Goal: Task Accomplishment & Management: Use online tool/utility

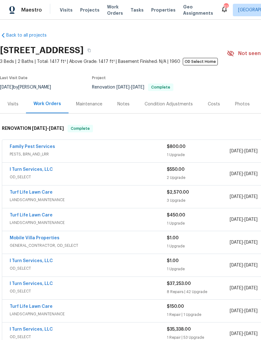
click at [42, 148] on link "Family Pest Services" at bounding box center [32, 146] width 45 height 4
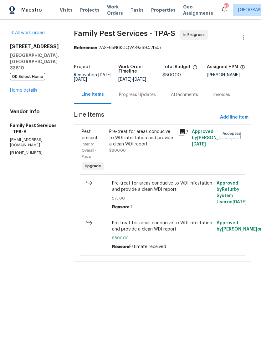
click at [140, 100] on div "Progress Updates" at bounding box center [137, 94] width 52 height 18
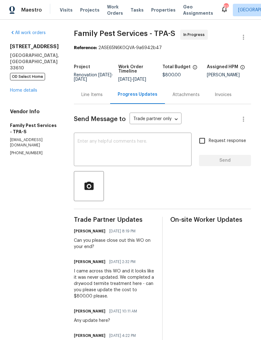
click at [150, 136] on div "x ​" at bounding box center [133, 150] width 118 height 32
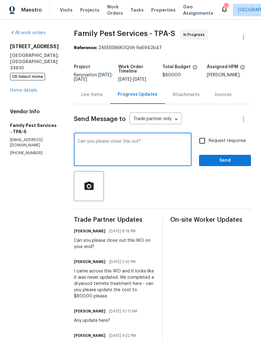
type textarea "Can you please close this out?"
click at [204, 141] on input "Request response" at bounding box center [201, 140] width 13 height 13
checkbox input "true"
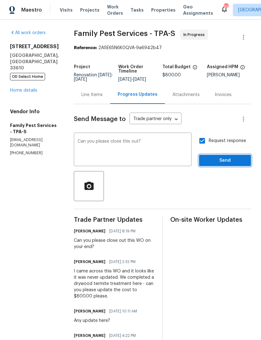
click at [231, 160] on span "Send" at bounding box center [225, 161] width 42 height 8
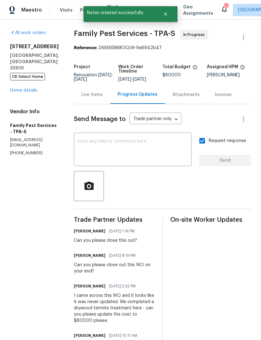
click at [32, 88] on link "Home details" at bounding box center [23, 90] width 27 height 4
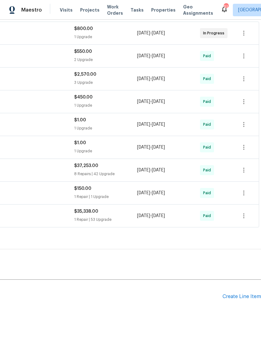
scroll to position [118, 93]
click at [235, 295] on div "Create Line Item" at bounding box center [241, 296] width 38 height 6
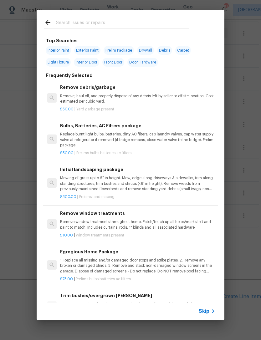
click at [205, 308] on span "Skip" at bounding box center [203, 311] width 11 height 6
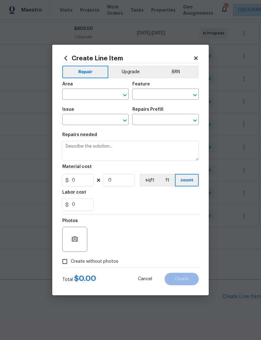
click at [108, 91] on input "text" at bounding box center [86, 95] width 49 height 10
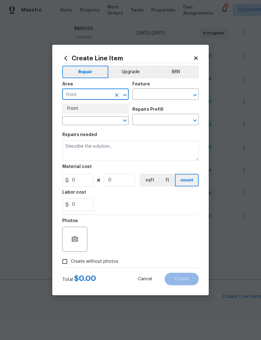
click at [97, 109] on li "Front" at bounding box center [95, 108] width 66 height 10
type input "Front"
click at [170, 95] on input "text" at bounding box center [156, 95] width 49 height 10
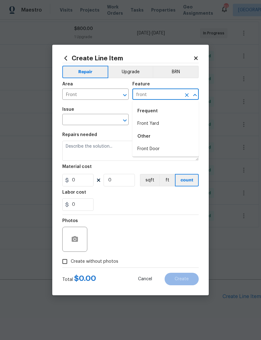
click at [168, 148] on li "Front Door" at bounding box center [165, 149] width 66 height 10
type input "Front Door"
click at [100, 119] on input "text" at bounding box center [86, 120] width 49 height 10
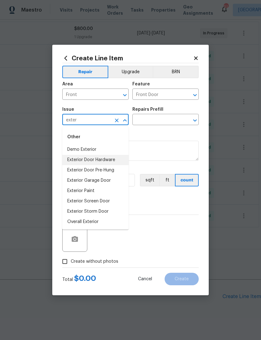
click at [115, 161] on li "Exterior Door Hardware" at bounding box center [95, 160] width 66 height 10
type input "Exterior Door Hardware"
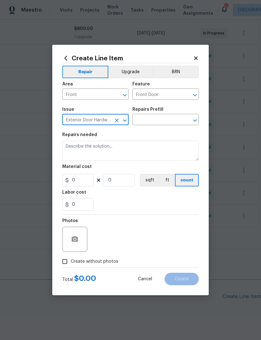
click at [170, 120] on input "text" at bounding box center [156, 120] width 49 height 10
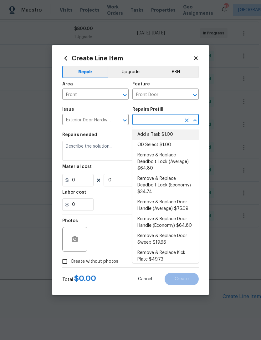
click at [167, 135] on li "Add a Task $1.00" at bounding box center [165, 134] width 66 height 10
type input "Add a Task $1.00"
type input "Interior Door"
type textarea "HPM to detail"
type input "1"
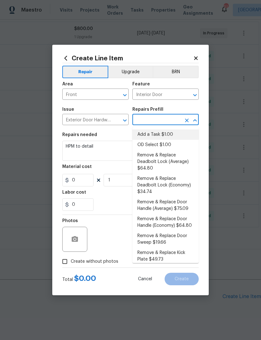
type input "Add a Task $1.00"
type input "1"
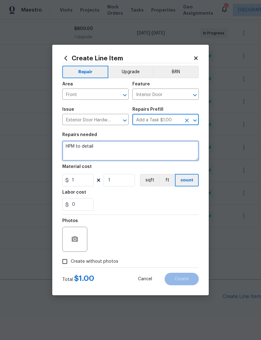
click at [157, 152] on textarea "HPM to detail" at bounding box center [130, 151] width 136 height 20
type textarea "H"
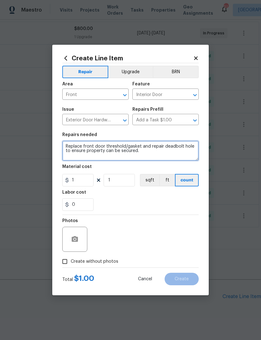
type textarea "Replace front door threshold/gasket and repair deadbolt hole to ensure property…"
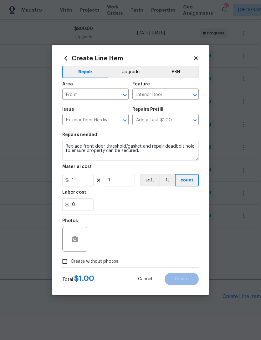
click at [108, 209] on div "0" at bounding box center [130, 204] width 136 height 13
click at [75, 239] on circle "button" at bounding box center [75, 239] width 2 height 2
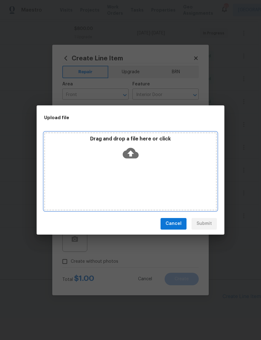
click at [132, 142] on p "Drag and drop a file here or click" at bounding box center [130, 139] width 171 height 7
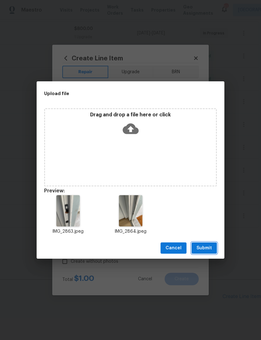
click at [209, 245] on span "Submit" at bounding box center [203, 248] width 15 height 8
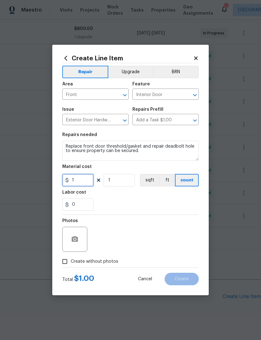
click at [86, 186] on input "1" at bounding box center [77, 180] width 31 height 13
type input "125"
click at [153, 196] on div "Labor cost" at bounding box center [130, 194] width 136 height 8
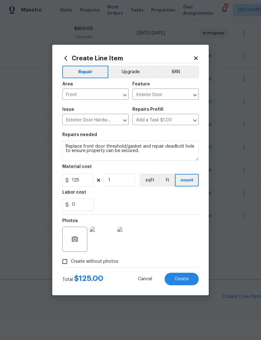
click at [182, 280] on span "Create" at bounding box center [181, 279] width 14 height 5
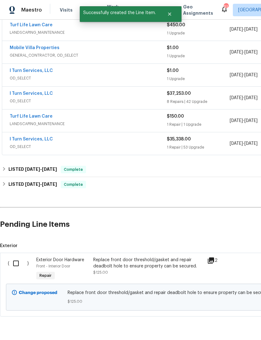
scroll to position [189, 0]
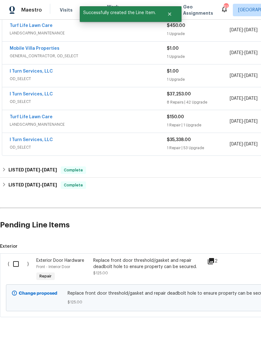
click at [17, 264] on input "checkbox" at bounding box center [18, 263] width 18 height 13
checkbox input "true"
click at [238, 323] on span "Create Work Order" at bounding box center [225, 324] width 42 height 8
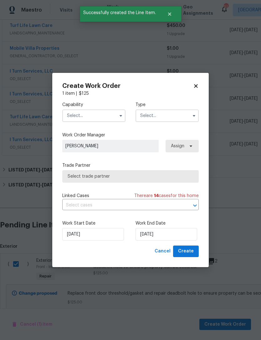
click at [106, 114] on input "text" at bounding box center [93, 115] width 63 height 13
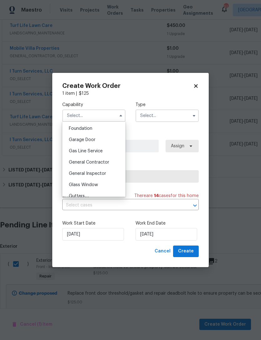
scroll to position [269, 0]
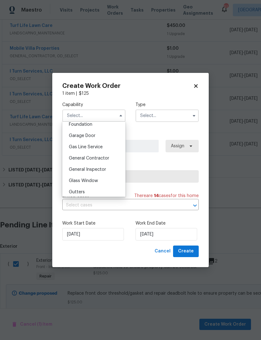
click at [107, 160] on div "General Contractor" at bounding box center [94, 158] width 60 height 11
type input "General Contractor"
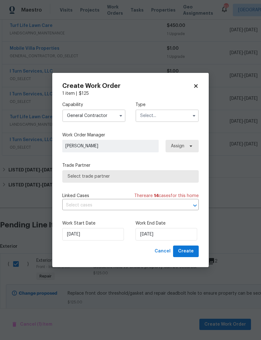
click at [179, 115] on input "text" at bounding box center [166, 115] width 63 height 13
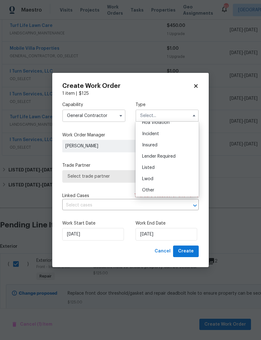
scroll to position [30, 0]
click at [156, 156] on div "Listed" at bounding box center [167, 154] width 60 height 11
type input "Listed"
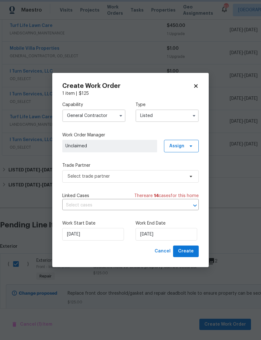
scroll to position [0, 0]
click at [152, 145] on span "Unclaimed" at bounding box center [109, 146] width 88 height 6
click at [184, 148] on span "Assign" at bounding box center [181, 146] width 35 height 13
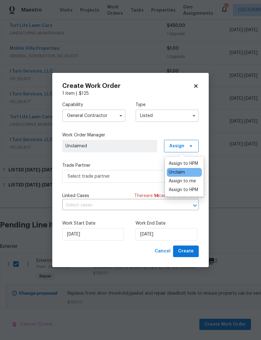
click at [183, 161] on div "Assign to HPM" at bounding box center [182, 163] width 29 height 6
click at [180, 165] on div "Assign to HPM" at bounding box center [182, 163] width 29 height 6
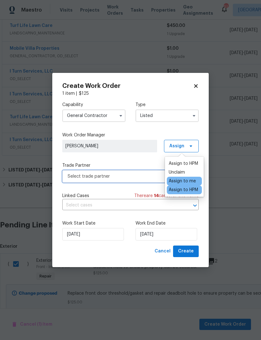
click at [135, 178] on span "Select trade partner" at bounding box center [126, 176] width 117 height 6
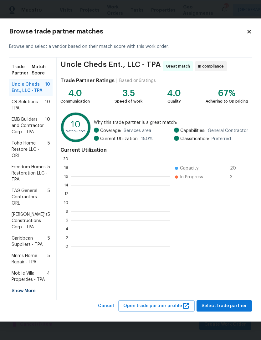
scroll to position [88, 98]
click at [30, 273] on span "Mobile Villa Properties - TPA" at bounding box center [29, 276] width 35 height 13
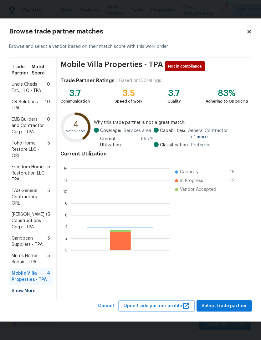
scroll to position [88, 99]
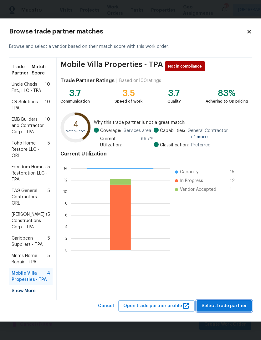
click at [236, 303] on span "Select trade partner" at bounding box center [223, 306] width 45 height 8
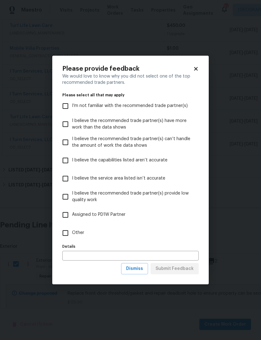
click at [82, 235] on span "Other" at bounding box center [78, 232] width 12 height 7
click at [72, 235] on input "Other" at bounding box center [65, 232] width 13 height 13
checkbox input "true"
click at [185, 268] on span "Submit Feedback" at bounding box center [174, 269] width 38 height 8
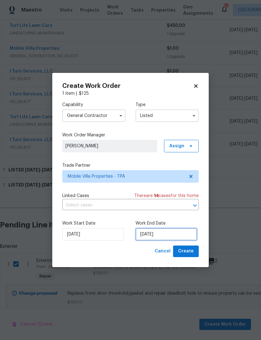
click at [164, 236] on input "[DATE]" at bounding box center [166, 234] width 62 height 13
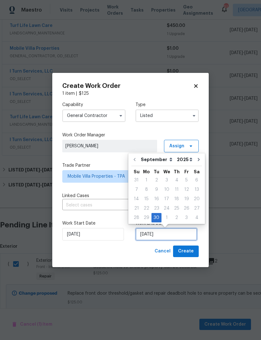
scroll to position [12, 0]
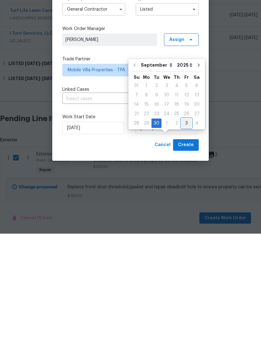
click at [187, 225] on div "3" at bounding box center [186, 229] width 10 height 9
type input "[DATE]"
select select "9"
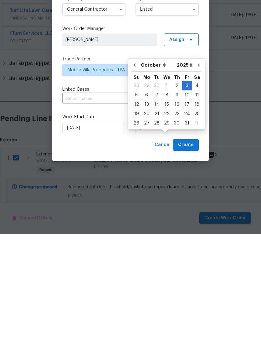
scroll to position [20, 0]
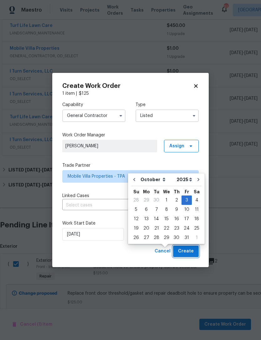
click at [193, 250] on span "Create" at bounding box center [186, 251] width 16 height 8
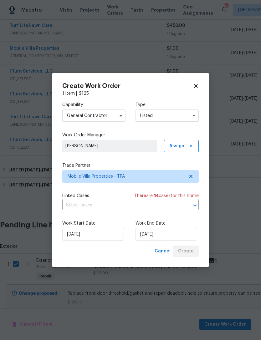
checkbox input "false"
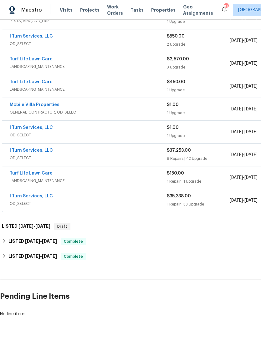
scroll to position [133, 0]
click at [37, 224] on span "[DATE] - [DATE]" at bounding box center [34, 226] width 32 height 4
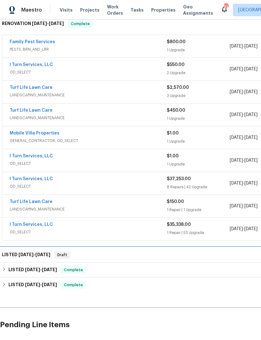
scroll to position [105, 0]
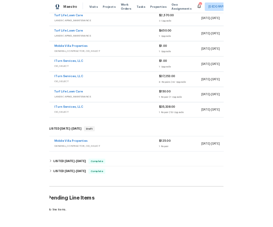
scroll to position [169, 2]
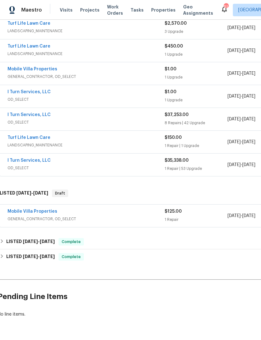
click at [43, 211] on link "Mobile Villa Properties" at bounding box center [33, 211] width 50 height 4
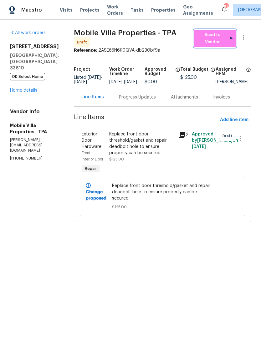
click at [209, 41] on button "Send to Vendor" at bounding box center [215, 39] width 42 height 18
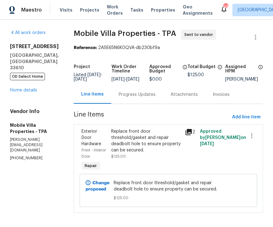
scroll to position [8, 0]
